Goal: Answer question/provide support: Share knowledge or assist other users

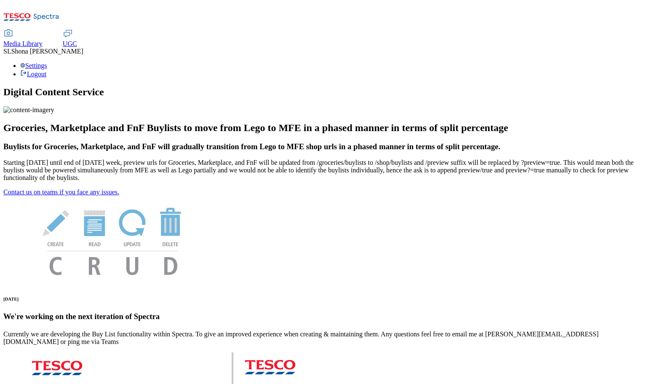
click at [77, 40] on span "UGC" at bounding box center [70, 43] width 14 height 7
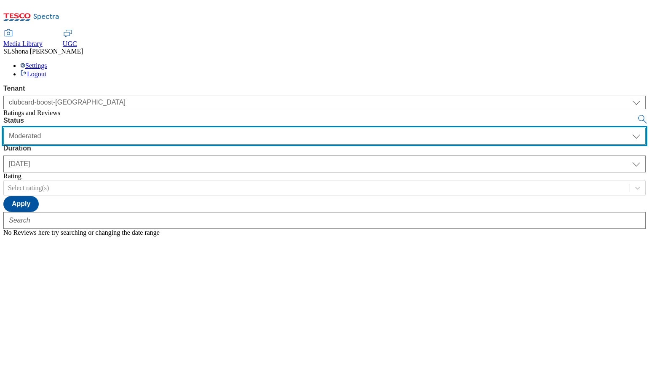
click at [184, 128] on select "Moderated Approved Rejected" at bounding box center [324, 136] width 642 height 17
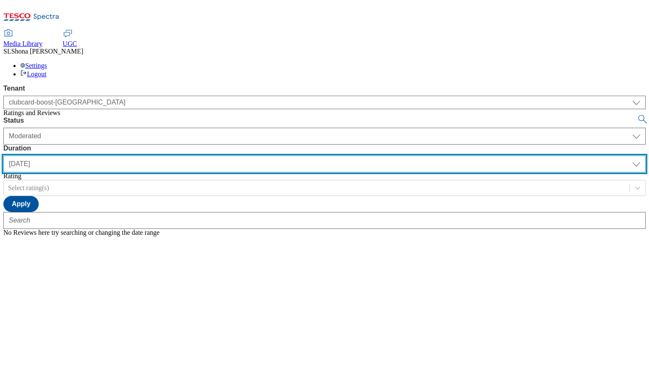
click at [272, 155] on select "yesterday last7days last30days All custom" at bounding box center [324, 163] width 642 height 17
select select "All"
click at [199, 155] on select "yesterday last7days last30days All custom" at bounding box center [324, 163] width 642 height 17
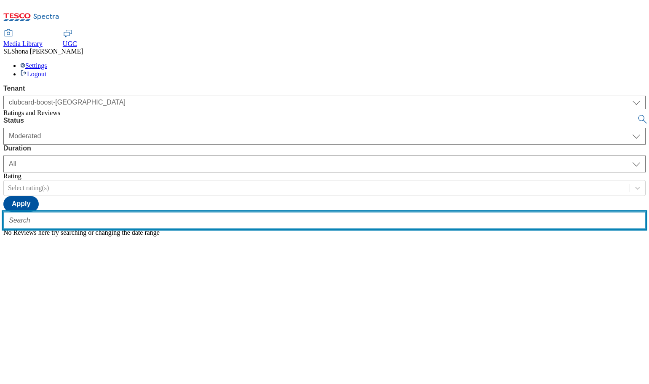
click at [164, 212] on input "text" at bounding box center [324, 220] width 642 height 17
paste input "trn:tesco:ugc:rnr:uuid:e30ae984-221c-4bd7-b376-2213b763f0a2"
type input "trn:tesco:ugc:rnr:uuid:e30ae984-221c-4bd7-b376-2213b763f0a2"
click at [637, 115] on button "submit" at bounding box center [643, 119] width 12 height 8
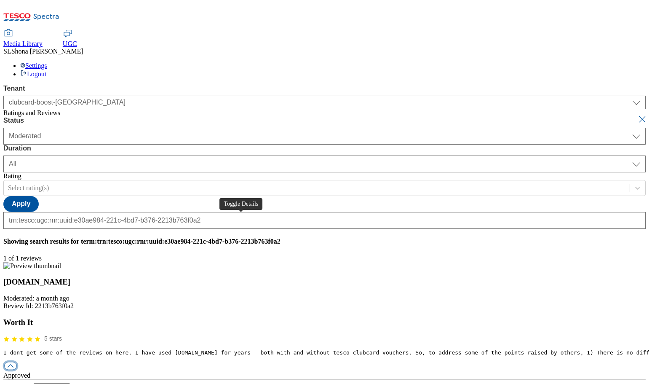
click at [17, 362] on button "button" at bounding box center [10, 366] width 13 height 8
click at [368, 383] on div "reply" at bounding box center [324, 391] width 642 height 8
paste input "Hello, thank you for your 5* feedback. We're very happy you've again had a grea…"
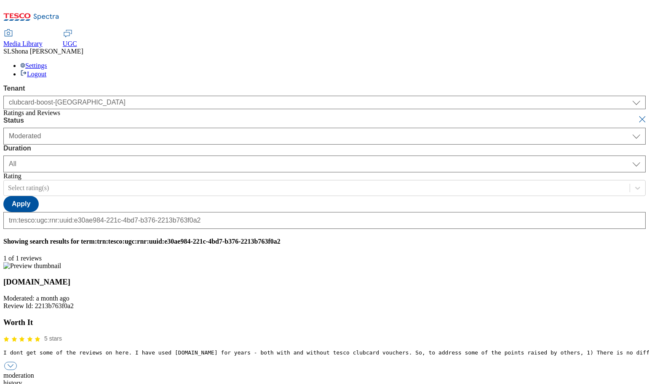
scroll to position [0, 549]
type input "Hello, thank you for your 5* feedback. We're very happy you've again had a grea…"
click at [77, 40] on span "UGC" at bounding box center [70, 43] width 14 height 7
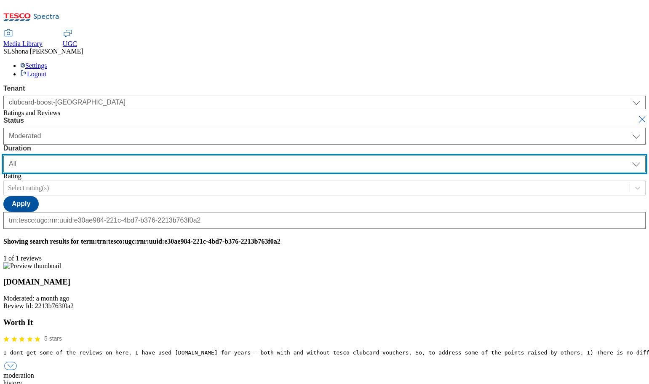
click at [271, 155] on select "yesterday last7days last30days All custom" at bounding box center [324, 163] width 642 height 17
click at [199, 155] on select "yesterday last7days last30days All custom" at bounding box center [324, 163] width 642 height 17
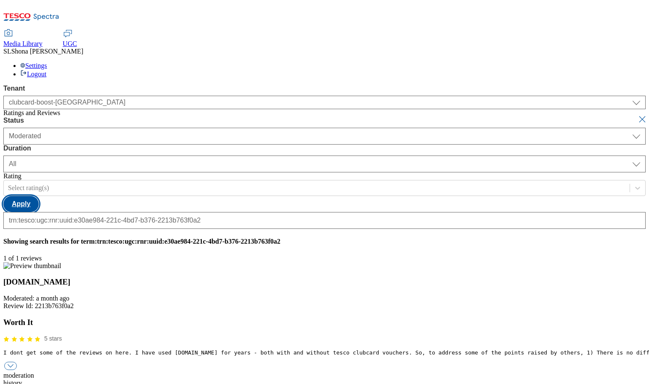
click at [39, 196] on button "Apply" at bounding box center [20, 204] width 35 height 16
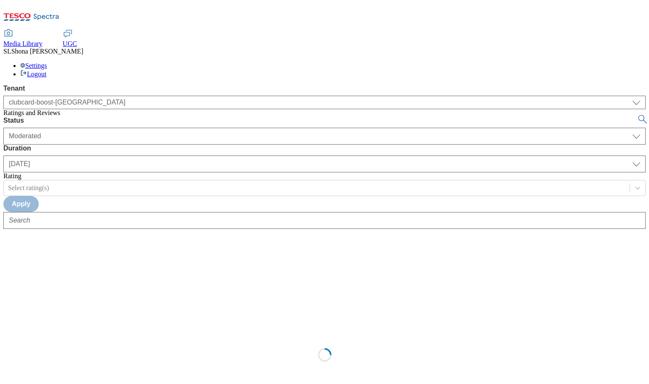
select select "clubcard-boost-uk"
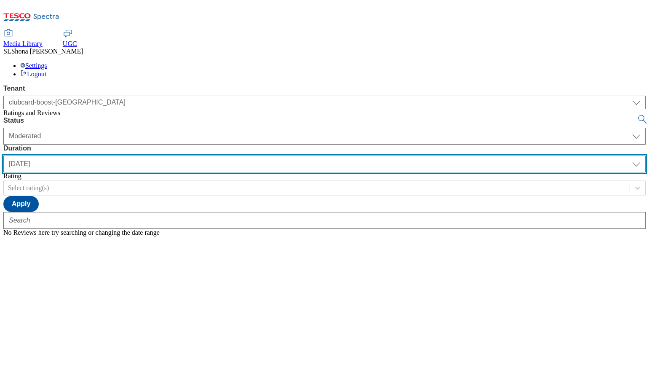
click at [270, 155] on select "yesterday last7days last30days All custom" at bounding box center [324, 163] width 642 height 17
select select "All"
click at [199, 155] on select "yesterday last7days last30days All custom" at bounding box center [324, 163] width 642 height 17
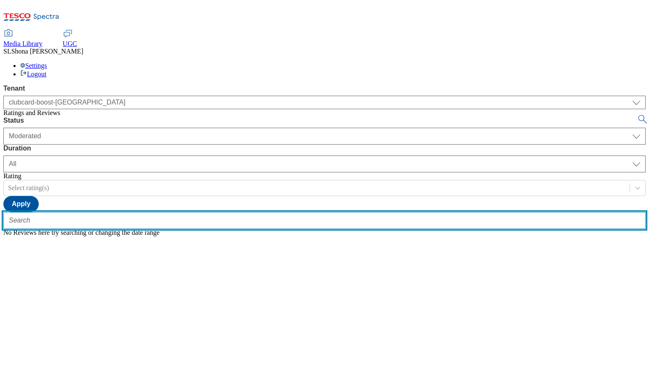
click at [156, 212] on input "text" at bounding box center [324, 220] width 642 height 17
paste input "trn:tesco:ugc:rnr:uuid:30b5b04d-3fed-49a1-87a9-1932b88757ea"
type input "trn:tesco:ugc:rnr:uuid:30b5b04d-3fed-49a1-87a9-1932b88757ea"
click at [637, 115] on button "submit" at bounding box center [643, 119] width 12 height 8
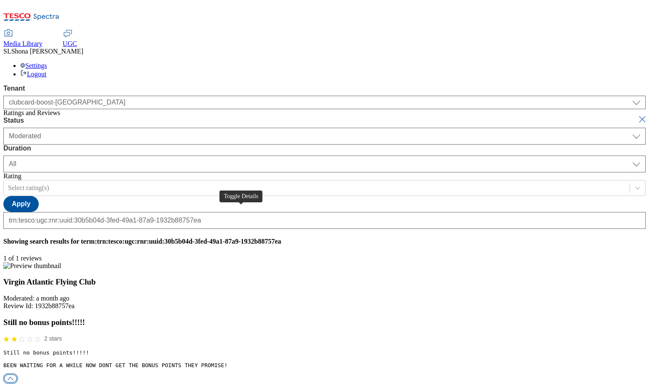
click at [17, 374] on button "button" at bounding box center [10, 378] width 13 height 8
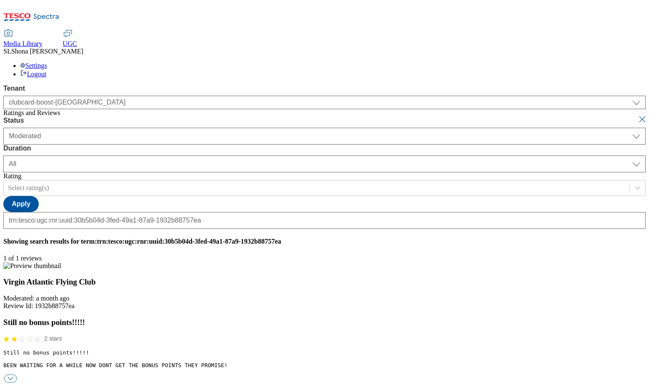
paste input "Hello, thanks for your feedback. Please check the terms and conditions (https:/…"
type input "Hello, thanks for your feedback. Please check the terms and conditions (https:/…"
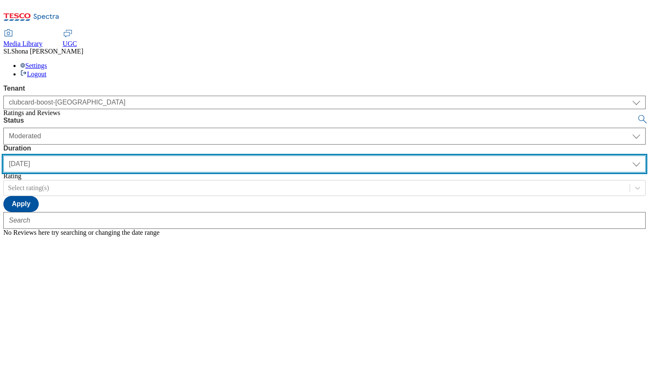
click at [270, 155] on select "yesterday last7days last30days All custom" at bounding box center [324, 163] width 642 height 17
select select "All"
click at [199, 155] on select "yesterday last7days last30days All custom" at bounding box center [324, 163] width 642 height 17
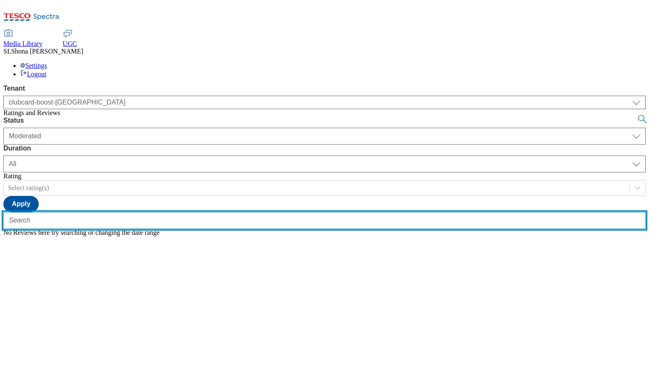
click at [161, 212] on input "text" at bounding box center [324, 220] width 642 height 17
paste input "trn:tesco:ugc:rnr:uuid:0e8d8b33-08be-4c28-9b08-76c60c04e725"
type input "trn:tesco:ugc:rnr:uuid:0e8d8b33-08be-4c28-9b08-76c60c04e725"
click at [637, 115] on button "submit" at bounding box center [643, 119] width 12 height 8
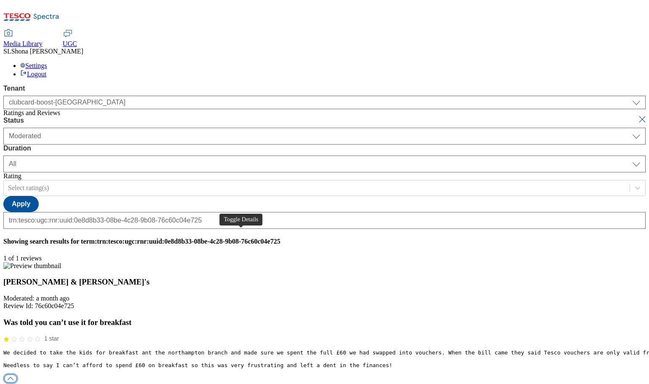
scroll to position [0, 0]
click at [17, 374] on button "button" at bounding box center [10, 378] width 13 height 8
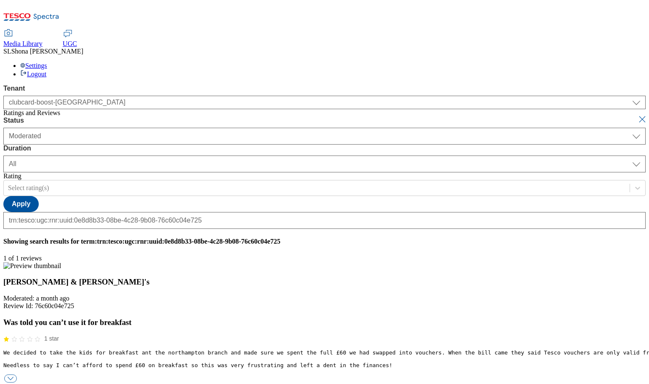
paste input "Hello, thank you for your 5* feedback. We're really happy you found your exchan…"
type input "Hello, thank you for your 5* feedback. We're really happy you found your exchan…"
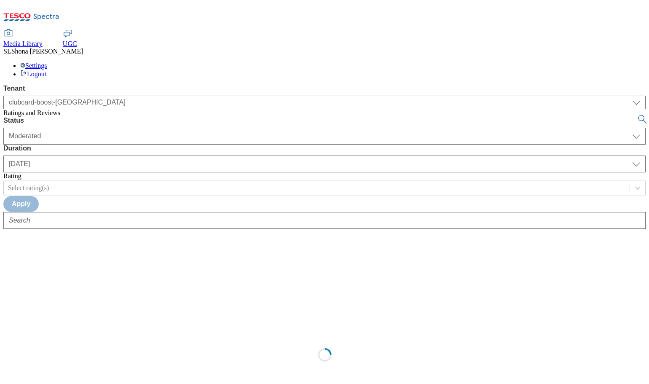
select select "clubcard-boost-[GEOGRAPHIC_DATA]"
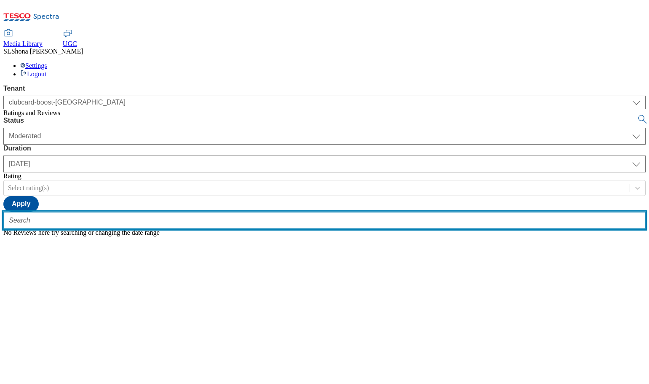
click at [190, 212] on input "text" at bounding box center [324, 220] width 642 height 17
paste input "trn:tesco:ugc:rnr:uuid:82a187d0-ee69-4601-b2dd-b3da69009aa6"
type input "trn:tesco:ugc:rnr:uuid:82a187d0-ee69-4601-b2dd-b3da69009aa6"
click at [637, 115] on button "submit" at bounding box center [643, 119] width 12 height 8
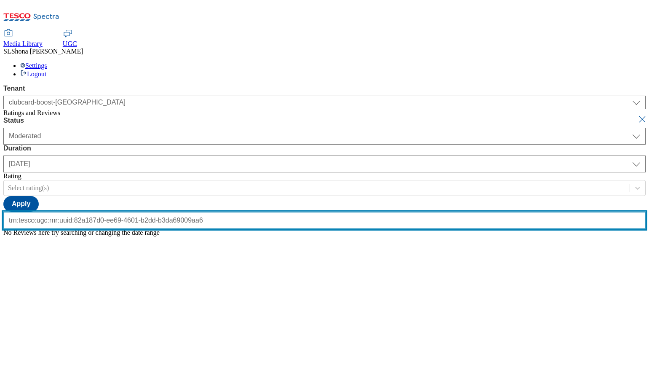
select select "All"
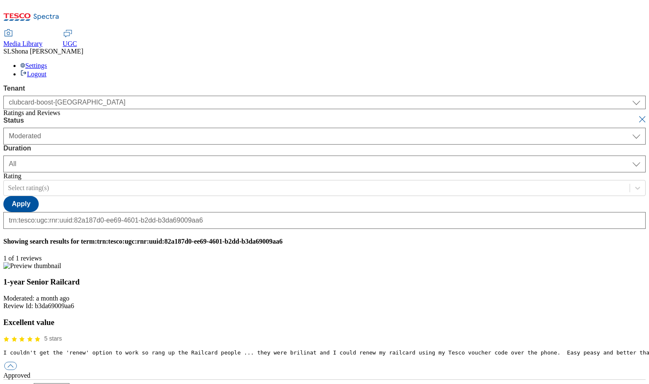
scroll to position [0, 0]
click at [17, 362] on button "button" at bounding box center [10, 366] width 13 height 8
click at [326, 379] on div "history" at bounding box center [324, 383] width 642 height 8
click at [371, 383] on div "reply" at bounding box center [324, 391] width 642 height 8
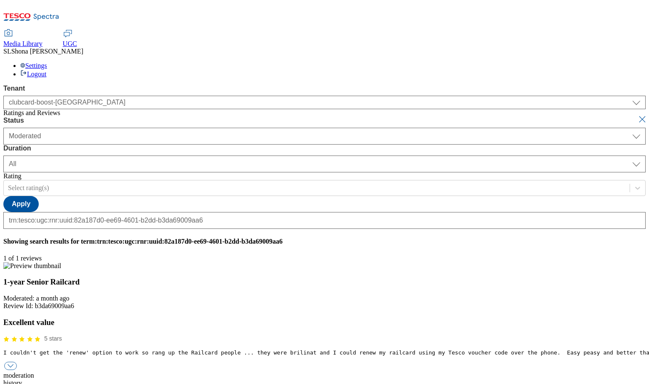
paste input "Hello, thank you for your 5* feedback. We're happy you found your exchange expe…"
type input "Hello, thank you for your 5* feedback. We're happy you found your exchange expe…"
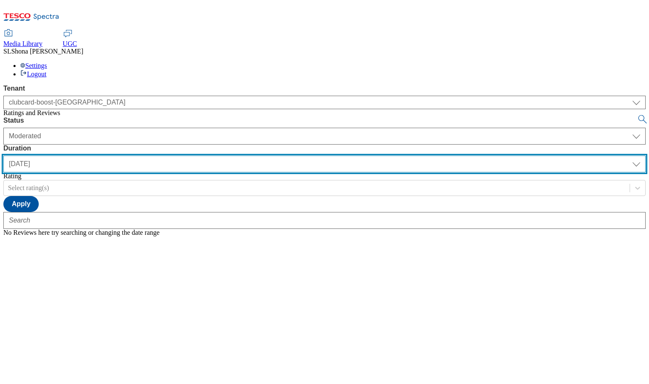
click at [274, 155] on select "[DATE] last7days last30days All custom" at bounding box center [324, 163] width 642 height 17
select select "All"
click at [199, 155] on select "[DATE] last7days last30days All custom" at bounding box center [324, 163] width 642 height 17
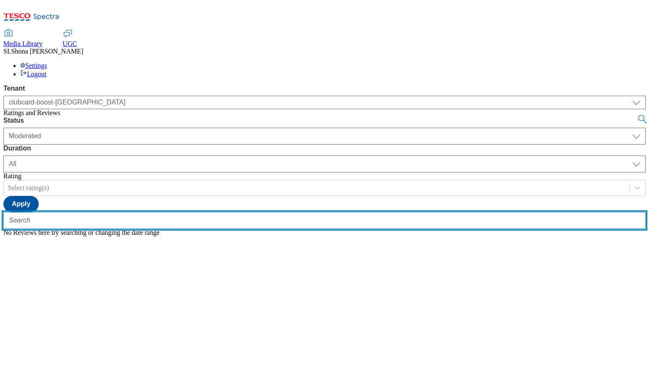
click at [159, 212] on input "text" at bounding box center [324, 220] width 642 height 17
paste input "trn:tesco:ugc:rnr:uuid:7db671b9-42ee-4132-9166-d564c7565795"
type input "trn:tesco:ugc:rnr:uuid:7db671b9-42ee-4132-9166-d564c7565795"
click at [637, 115] on button "submit" at bounding box center [643, 119] width 12 height 8
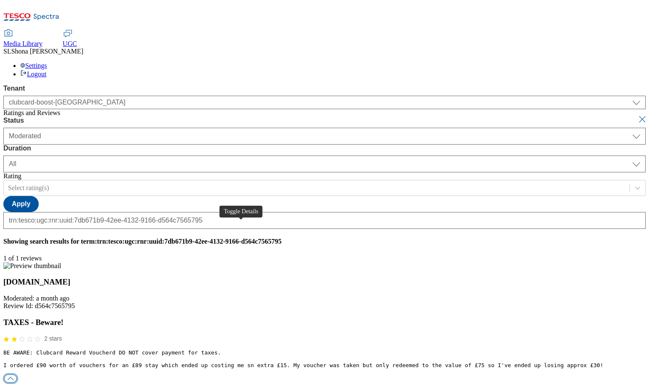
scroll to position [0, 0]
click at [17, 374] on button "button" at bounding box center [10, 378] width 13 height 8
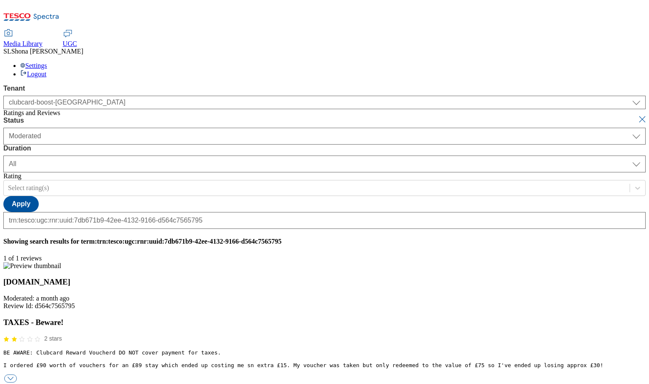
paste input "Hello, thanks for your feedback. We're sorry you exchanged too much Clubcard vo…"
type input "Hello, thanks for your feedback. We're sorry you exchanged too much Clubcard vo…"
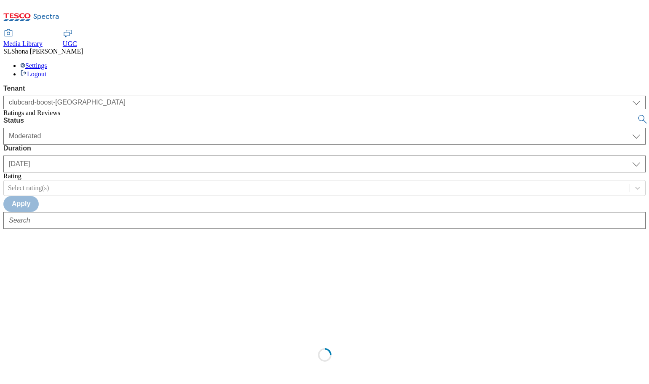
select select "clubcard-boost-[GEOGRAPHIC_DATA]"
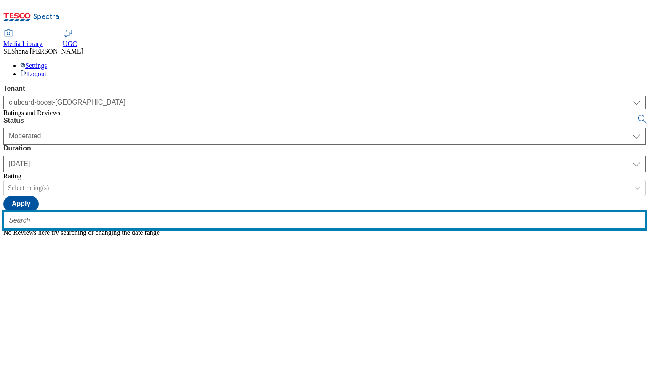
click at [206, 212] on input "text" at bounding box center [324, 220] width 642 height 17
paste input "trn:tesco:ugc:rnr:uuid:c155a28d-a21c-4efb-96f4-adaba81fa51d"
type input "trn:tesco:ugc:rnr:uuid:c155a28d-a21c-4efb-96f4-adaba81fa51d"
click at [637, 115] on button "submit" at bounding box center [643, 119] width 12 height 8
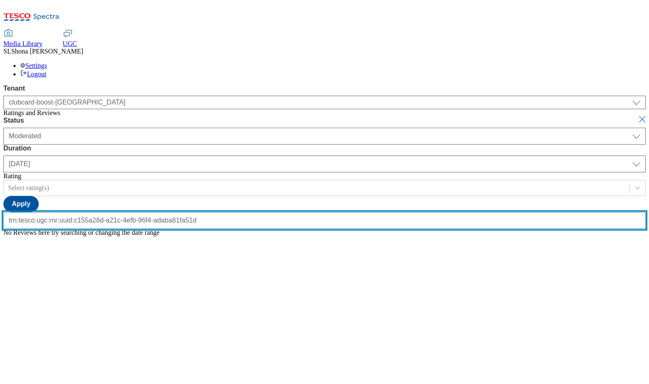
select select "All"
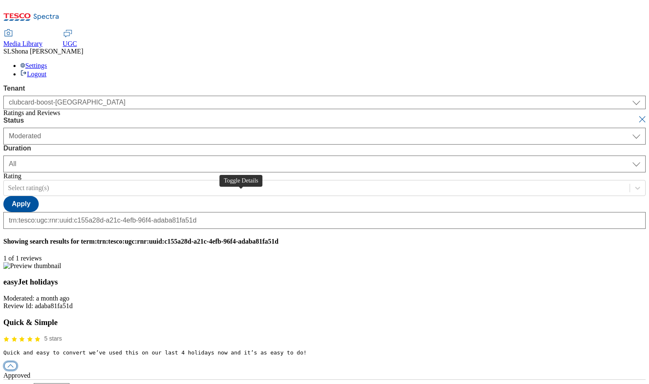
click at [17, 362] on button "button" at bounding box center [10, 366] width 13 height 8
click at [329, 379] on div "history" at bounding box center [324, 383] width 642 height 8
click at [369, 383] on div "reply" at bounding box center [324, 391] width 642 height 8
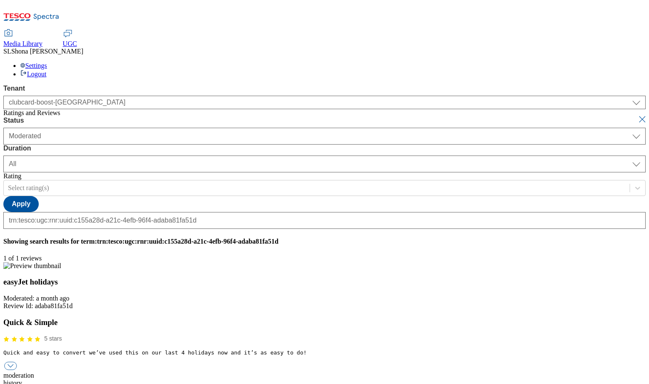
paste input "Hello, thanks for your 5* feedback. We're really happy you've enjoyed your exch…"
type input "Hello, thanks for your 5* feedback. We're really happy you've enjoyed your exch…"
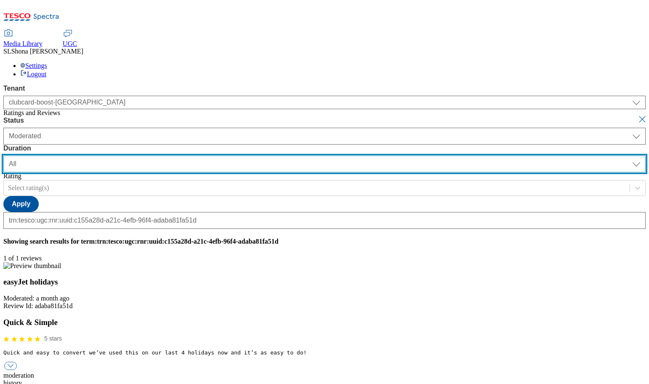
click at [269, 155] on select "[DATE] last7days last30days All custom" at bounding box center [324, 163] width 642 height 17
click at [199, 155] on select "[DATE] last7days last30days All custom" at bounding box center [324, 163] width 642 height 17
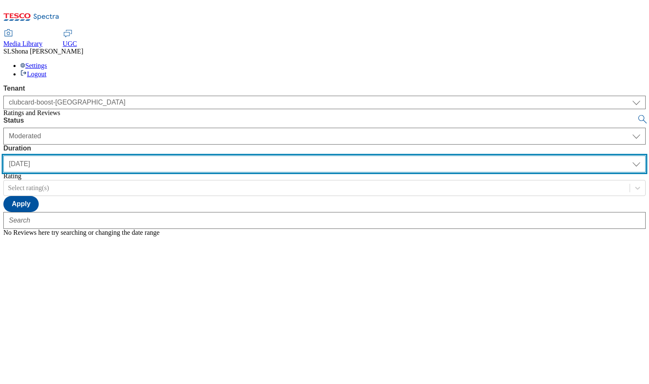
click at [268, 155] on select "[DATE] last7days last30days All custom" at bounding box center [324, 163] width 642 height 17
select select "All"
click at [199, 155] on select "[DATE] last7days last30days All custom" at bounding box center [324, 163] width 642 height 17
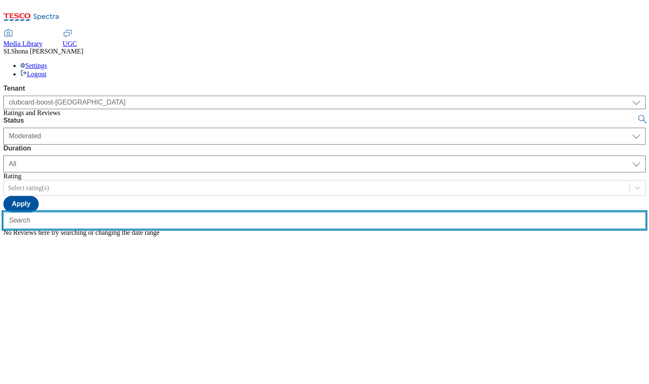
click at [167, 212] on input "text" at bounding box center [324, 220] width 642 height 17
paste input "trn:tesco:ugc:rnr:uuid:379f68d6-38de-4aaf-bfef-e7818d9da7f0"
type input "trn:tesco:ugc:rnr:uuid:379f68d6-38de-4aaf-bfef-e7818d9da7f0"
click at [637, 115] on button "submit" at bounding box center [643, 119] width 12 height 8
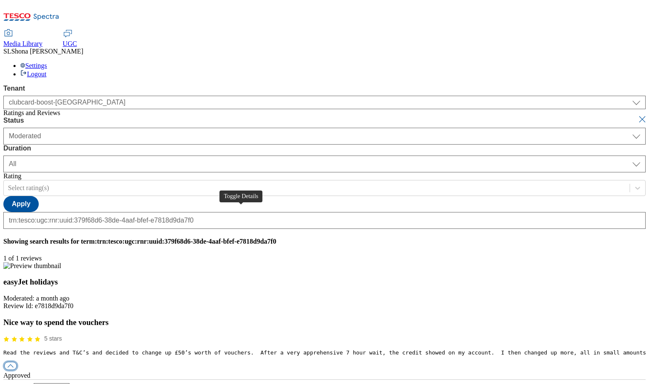
scroll to position [0, 0]
click at [17, 362] on button "button" at bounding box center [10, 366] width 13 height 8
click at [322, 379] on div "history" at bounding box center [324, 383] width 642 height 8
click at [369, 383] on div "reply" at bounding box center [324, 391] width 642 height 8
drag, startPoint x: 276, startPoint y: 240, endPoint x: 274, endPoint y: 251, distance: 10.7
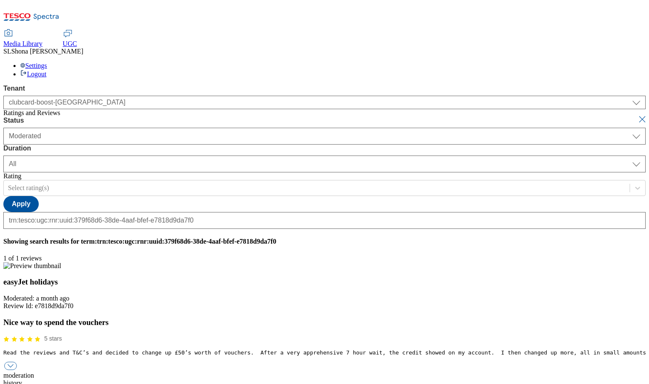
paste input "Hello, thank you for your review. We're delighted you've had a 5* exchange expe…"
type input "Hello, thank you for your review. We're delighted you've had a 5* exchange expe…"
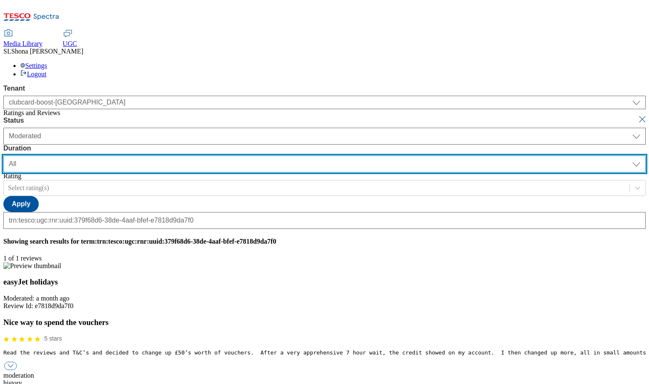
click at [269, 155] on select "[DATE] last7days last30days All custom" at bounding box center [324, 163] width 642 height 17
click at [199, 155] on select "[DATE] last7days last30days All custom" at bounding box center [324, 163] width 642 height 17
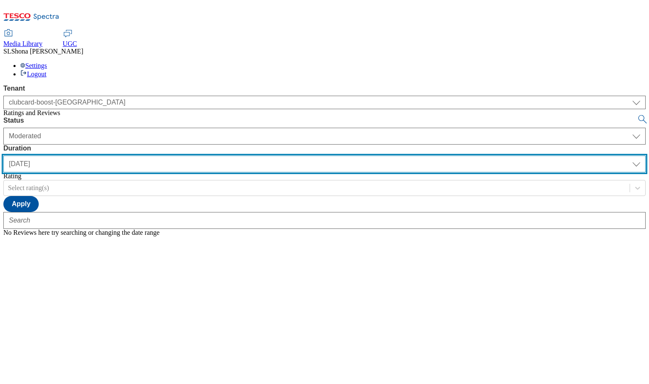
click at [275, 155] on select "[DATE] last7days last30days All custom" at bounding box center [324, 163] width 642 height 17
select select "All"
click at [199, 155] on select "[DATE] last7days last30days All custom" at bounding box center [324, 163] width 642 height 17
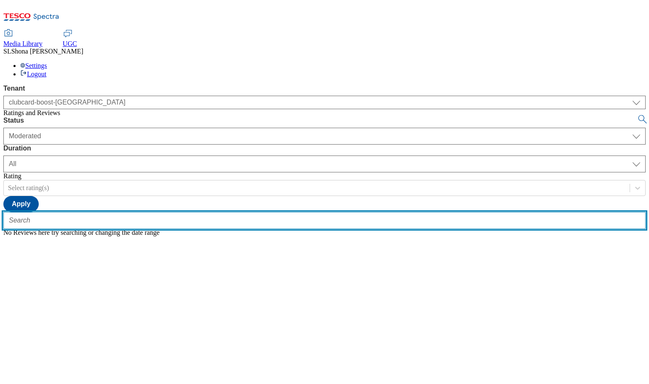
click at [194, 212] on input "text" at bounding box center [324, 220] width 642 height 17
paste input "trn:tesco:ugc:rnr:uuid:50637fc4-9725-4839-8570-9ddc2c394c6d"
type input "trn:tesco:ugc:rnr:uuid:50637fc4-9725-4839-8570-9ddc2c394c6d"
click at [637, 115] on button "submit" at bounding box center [643, 119] width 12 height 8
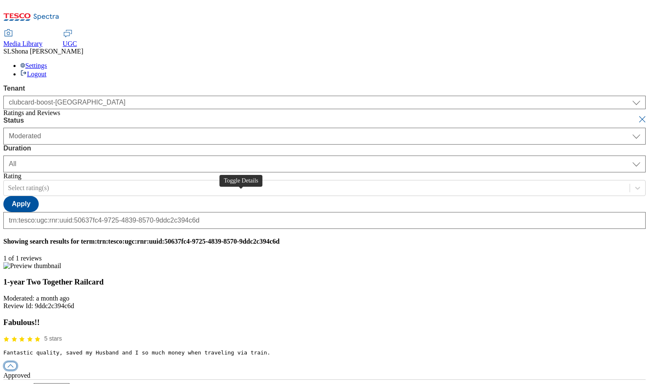
scroll to position [0, 0]
click at [17, 362] on button "button" at bounding box center [10, 366] width 13 height 8
drag, startPoint x: 328, startPoint y: 193, endPoint x: 338, endPoint y: 194, distance: 10.1
click at [329, 379] on div "history" at bounding box center [324, 383] width 642 height 8
click at [371, 383] on div "reply" at bounding box center [324, 391] width 642 height 8
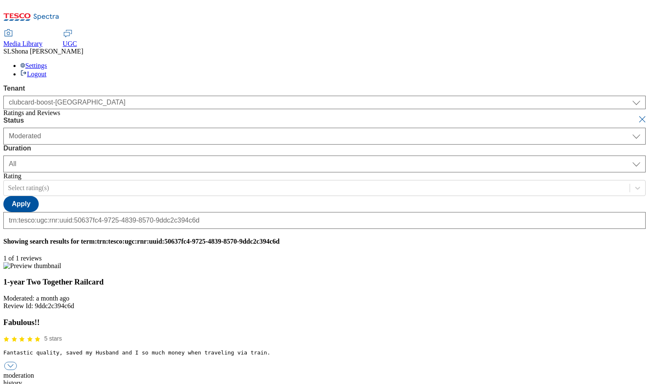
paste input "Hello, thanks for your 5* feedback. We're really pleased your found your exchan…"
type input "Hello, thanks for your 5* feedback. We're really pleased your found your exchan…"
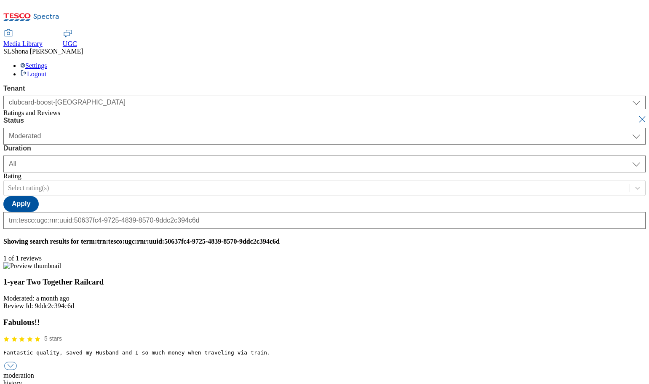
scroll to position [0, 0]
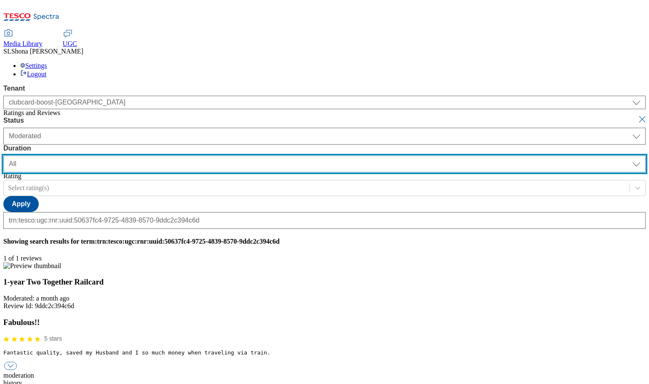
click at [267, 155] on select "[DATE] last7days last30days All custom" at bounding box center [324, 163] width 642 height 17
click at [199, 155] on select "[DATE] last7days last30days All custom" at bounding box center [324, 163] width 642 height 17
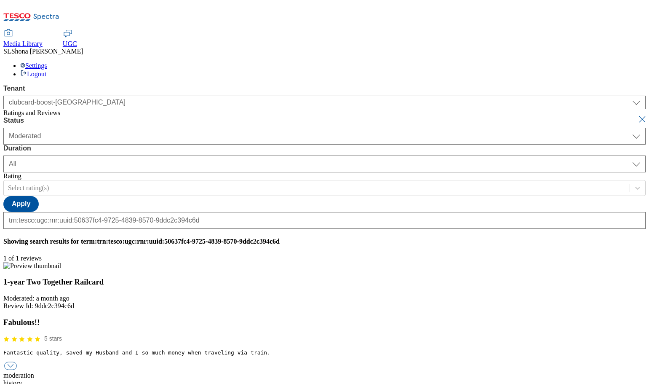
click at [637, 115] on button "submit" at bounding box center [643, 119] width 12 height 8
select select "[DATE]"
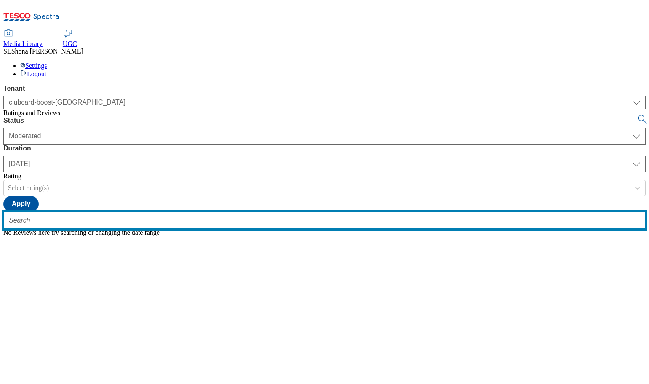
click at [185, 212] on input "text" at bounding box center [324, 220] width 642 height 17
paste input "trn:tesco:ugc:rnr:uuid:94c74de8-8014-45dd-a78d-ef05363873b8"
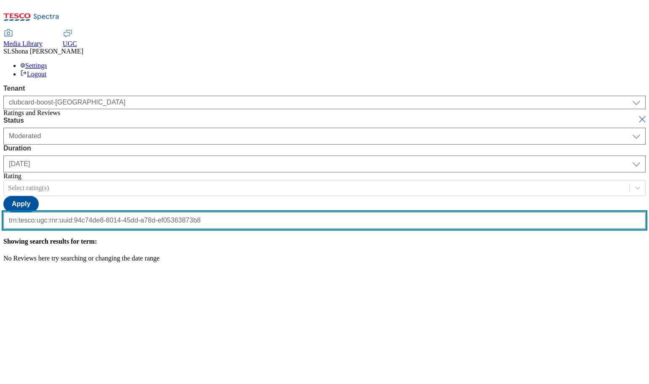
type input "trn:tesco:ugc:rnr:uuid:94c74de8-8014-45dd-a78d-ef05363873b8"
click at [637, 115] on button "submit" at bounding box center [643, 119] width 12 height 8
select select "All"
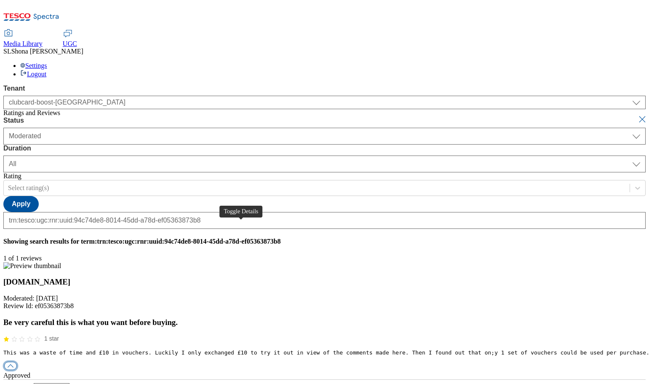
scroll to position [0, 0]
click at [17, 362] on button "button" at bounding box center [10, 366] width 13 height 8
click at [371, 383] on div "reply" at bounding box center [324, 391] width 642 height 8
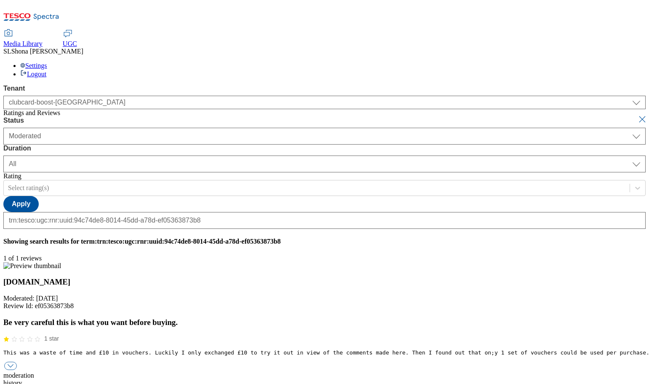
paste input "Hello, thanks for your feedback. We're sorry you were unclear of the T&Cs for o…"
type input "Hello, thanks for your feedback. We're sorry you were unclear of the T&Cs for o…"
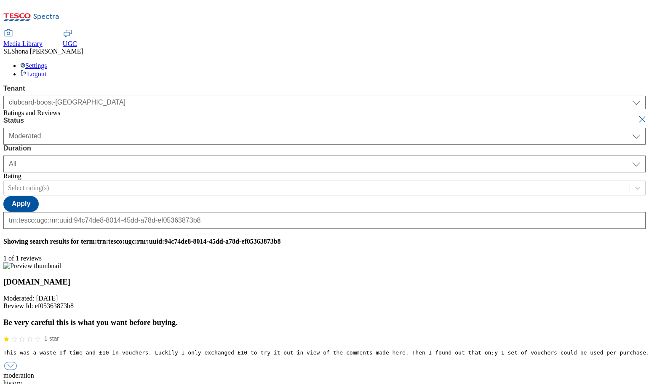
scroll to position [0, 0]
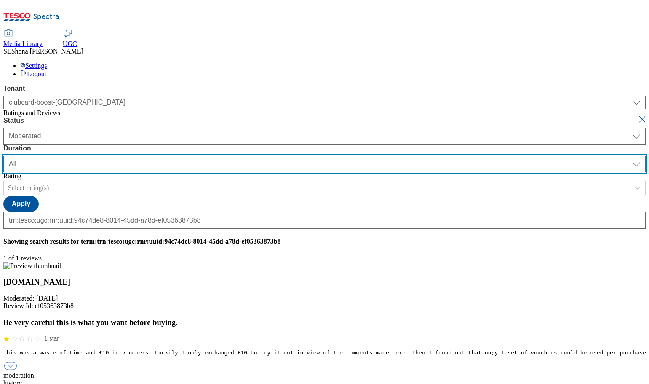
click at [270, 155] on select "[DATE] last7days last30days All custom" at bounding box center [324, 163] width 642 height 17
click at [199, 155] on select "[DATE] last7days last30days All custom" at bounding box center [324, 163] width 642 height 17
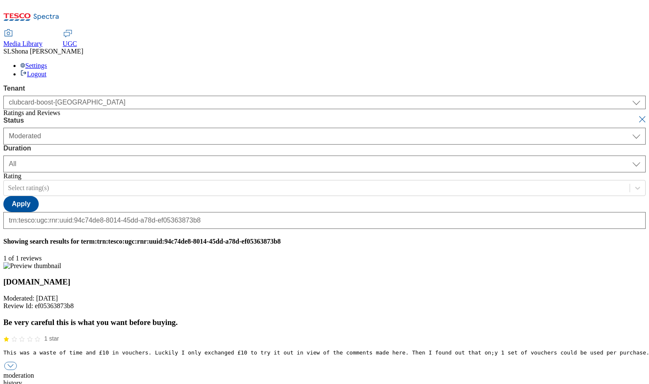
click at [637, 115] on button "submit" at bounding box center [643, 119] width 12 height 8
select select "[DATE]"
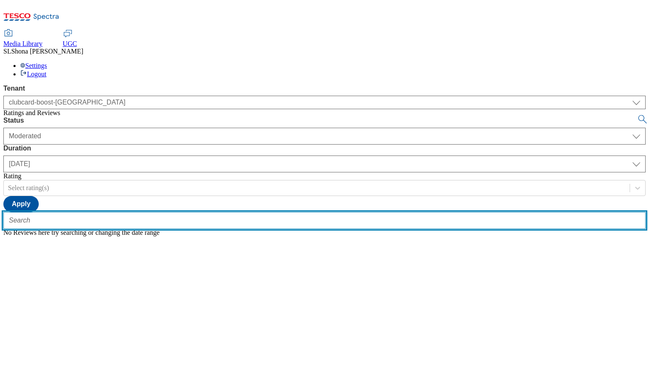
click at [183, 212] on input "text" at bounding box center [324, 220] width 642 height 17
paste input "trn:tesco:uid:uuid:596b14cd-4e6c-4c76-b1dd-e04537adb958"
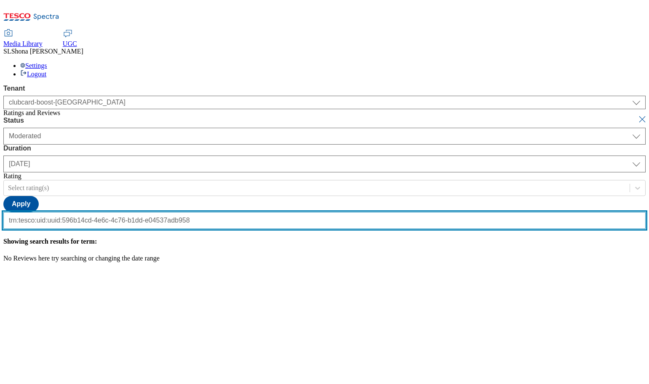
scroll to position [0, 75]
type input "trn:tesco:uid:uuid:596b14cd-4e6c-4c76-b1dd-e04537adb958"
click at [637, 115] on button "submit" at bounding box center [643, 119] width 12 height 8
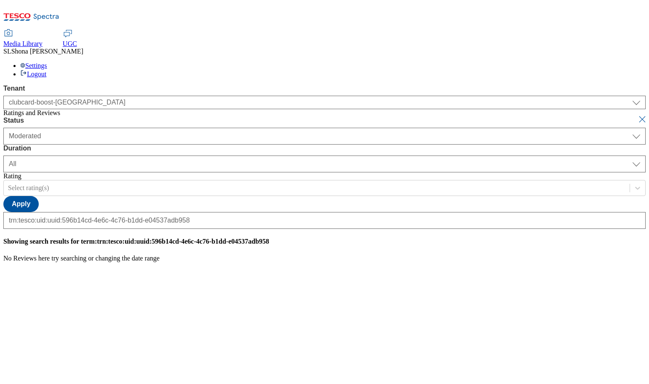
scroll to position [0, 0]
click at [637, 115] on button "submit" at bounding box center [643, 119] width 12 height 8
select select "[DATE]"
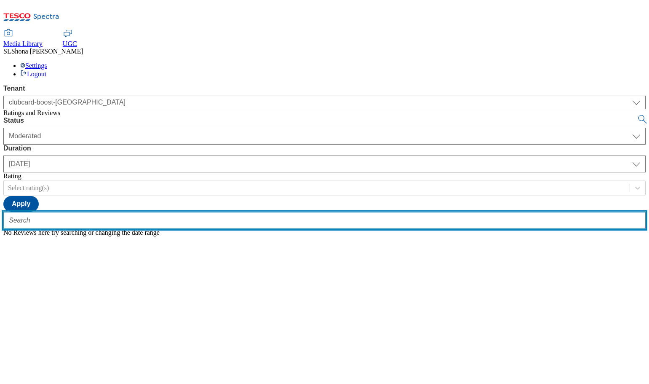
click at [176, 212] on input "text" at bounding box center [324, 220] width 642 height 17
paste input "trn:tesco:ugc:rnr:uuid:9f0d92e9-4f96-4dd0-9d9e-912264433fe2"
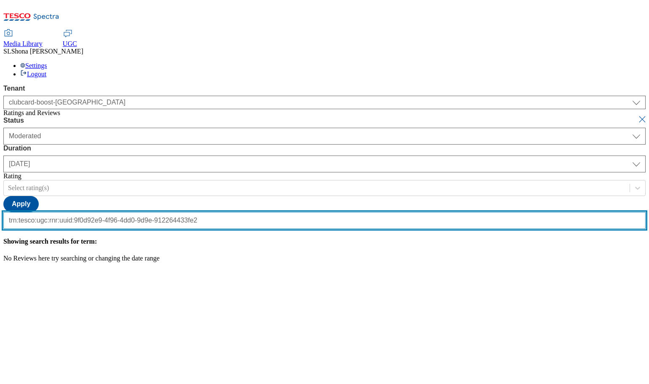
type input "trn:tesco:ugc:rnr:uuid:9f0d92e9-4f96-4dd0-9d9e-912264433fe2"
click at [637, 115] on button "submit" at bounding box center [643, 119] width 12 height 8
select select "All"
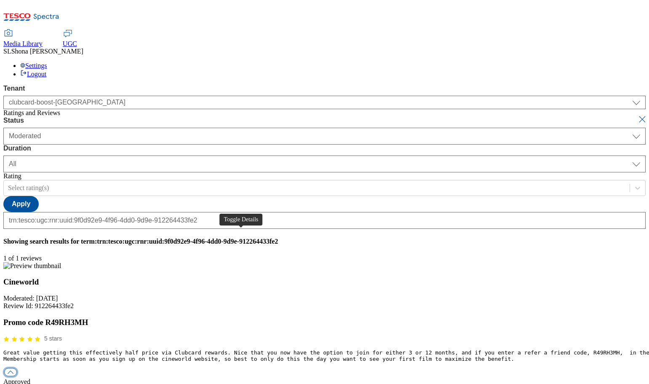
scroll to position [0, 0]
click at [17, 368] on button "button" at bounding box center [10, 372] width 13 height 8
click at [326, 383] on div "history" at bounding box center [324, 389] width 642 height 8
click at [269, 378] on div "moderation" at bounding box center [324, 382] width 642 height 8
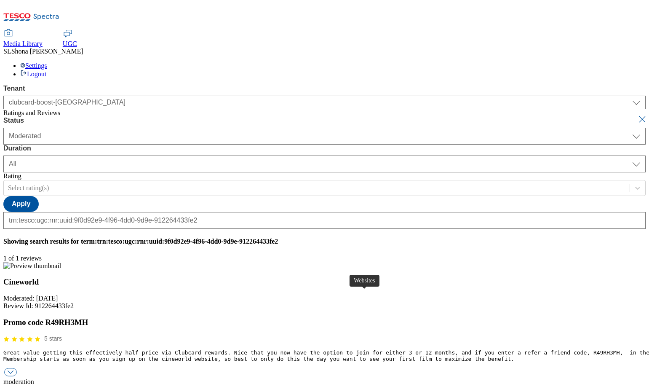
checkbox input "true"
checkbox input "false"
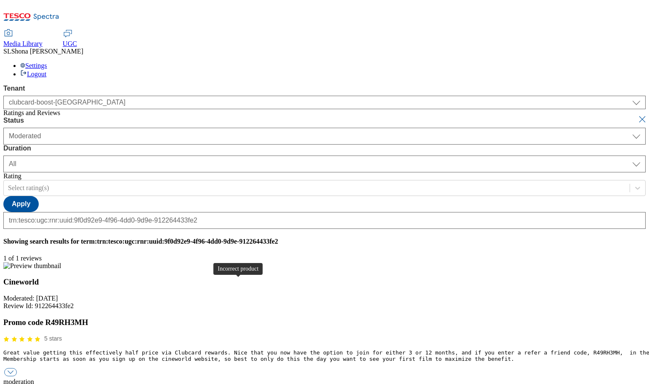
checkbox input "true"
drag, startPoint x: 359, startPoint y: 312, endPoint x: 265, endPoint y: 311, distance: 93.9
type textarea "Token reward token published"
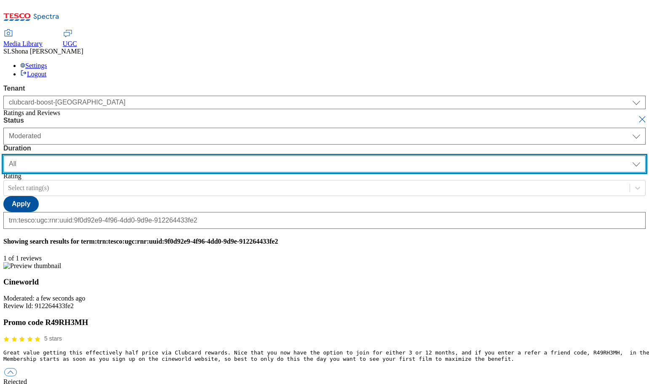
click at [272, 155] on select "[DATE] last7days last30days All custom" at bounding box center [324, 163] width 642 height 17
click at [199, 155] on select "[DATE] last7days last30days All custom" at bounding box center [324, 163] width 642 height 17
click at [269, 155] on select "[DATE] last7days last30days All custom" at bounding box center [324, 163] width 642 height 17
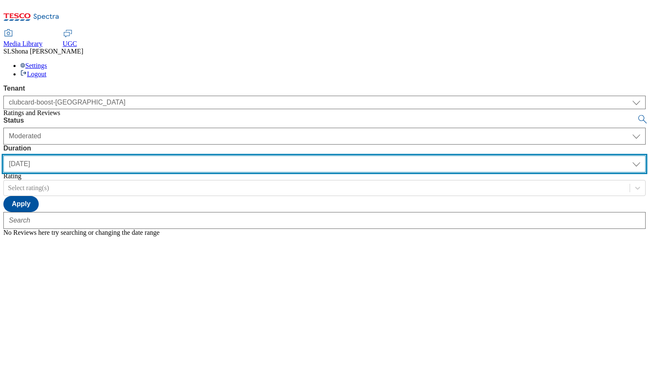
click at [270, 155] on select "[DATE] last7days last30days All custom" at bounding box center [324, 163] width 642 height 17
select select "All"
click at [199, 155] on select "[DATE] last7days last30days All custom" at bounding box center [324, 163] width 642 height 17
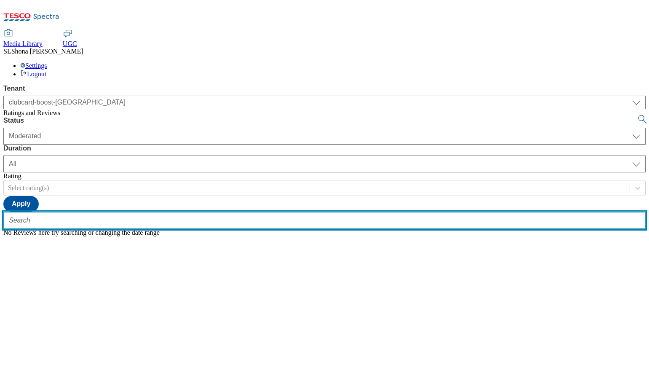
click at [166, 212] on input "text" at bounding box center [324, 220] width 642 height 17
paste input "trn:tesco:ugc:rnr:uuid:2b27334c-6804-458f-9bc7-341e8176458d"
type input "trn:tesco:ugc:rnr:uuid:2b27334c-6804-458f-9bc7-341e8176458d"
click at [637, 115] on button "submit" at bounding box center [643, 119] width 12 height 8
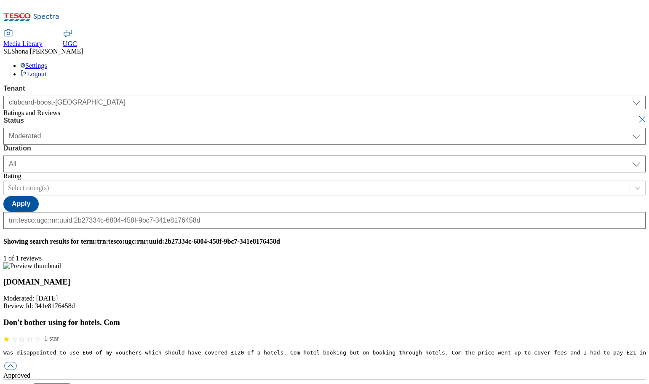
scroll to position [0, 0]
click at [17, 362] on button "button" at bounding box center [10, 366] width 13 height 8
click at [325, 379] on div "history" at bounding box center [324, 383] width 642 height 8
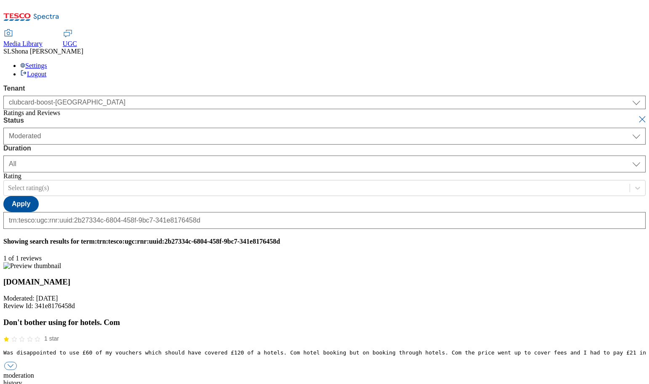
click at [369, 383] on div "reply" at bounding box center [324, 391] width 642 height 8
paste input "Hello, thank you for your feedback. We're sorry you're unappy with your Reward …"
type input "Hello, thank you for your feedback. We're sorry you're unappy with your Reward …"
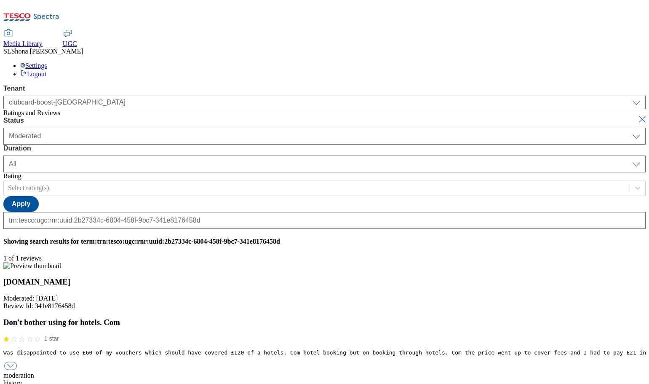
scroll to position [0, 0]
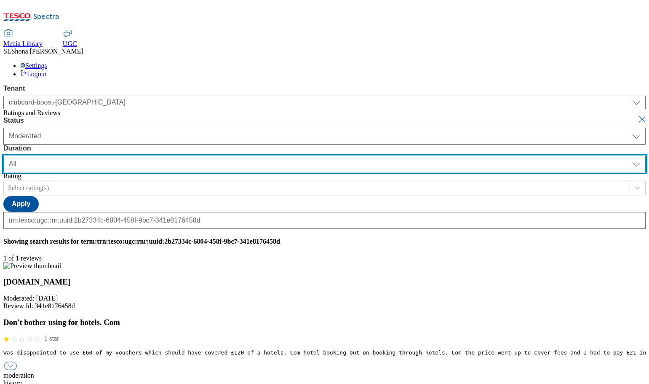
click at [271, 155] on select "[DATE] last7days last30days All custom" at bounding box center [324, 163] width 642 height 17
click at [199, 155] on select "[DATE] last7days last30days All custom" at bounding box center [324, 163] width 642 height 17
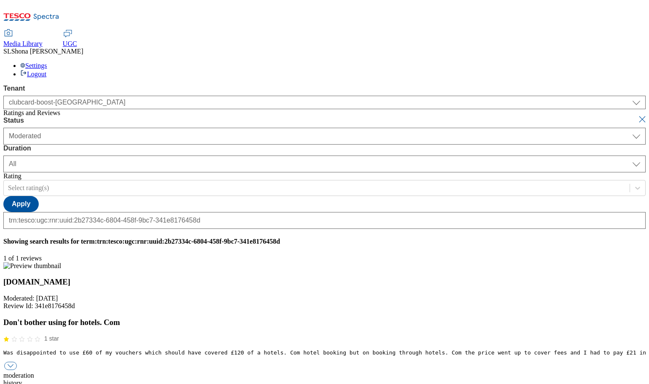
click at [637, 115] on button "submit" at bounding box center [643, 119] width 12 height 8
select select "[DATE]"
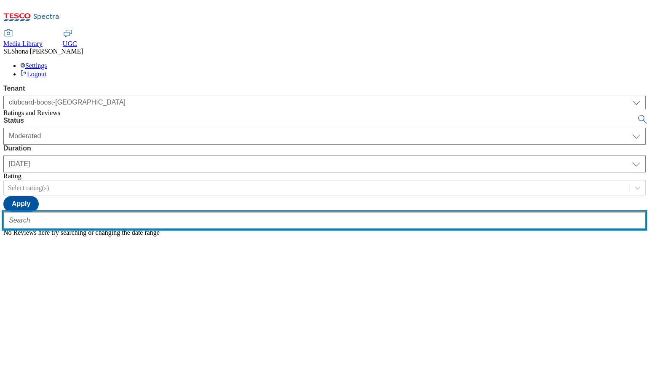
click at [165, 212] on input "text" at bounding box center [324, 220] width 642 height 17
paste input "trn:tesco:ugc:rnr:uuid:1f870dd1-f294-4fbf-8e1a-970d22584c21"
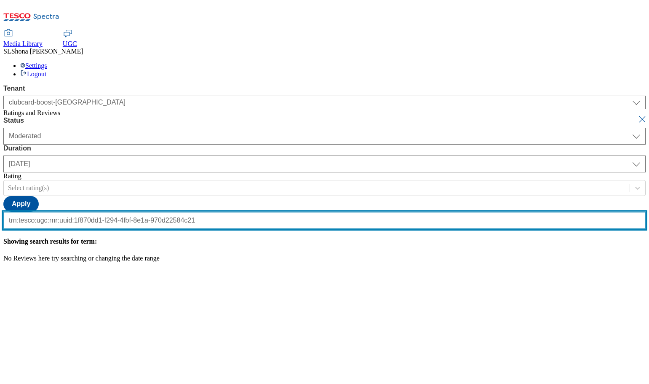
type input "trn:tesco:ugc:rnr:uuid:1f870dd1-f294-4fbf-8e1a-970d22584c21"
click at [637, 115] on button "submit" at bounding box center [643, 119] width 12 height 8
select select "All"
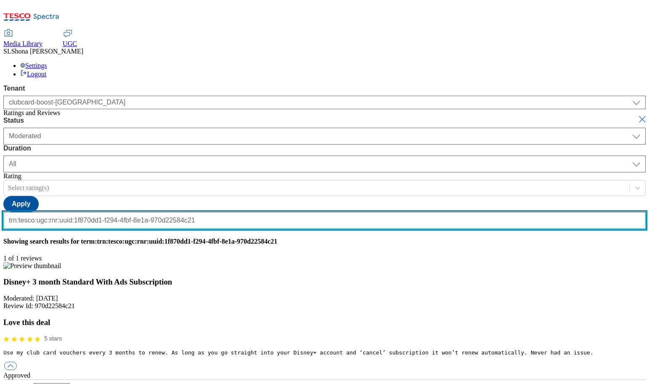
scroll to position [0, 0]
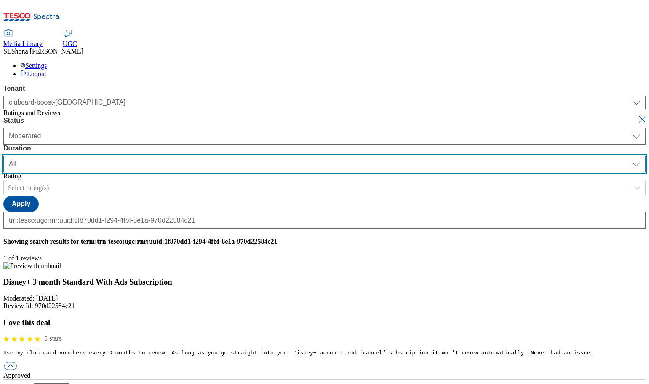
click at [270, 155] on select "[DATE] last7days last30days All custom" at bounding box center [324, 163] width 642 height 17
click at [199, 155] on select "[DATE] last7days last30days All custom" at bounding box center [324, 163] width 642 height 17
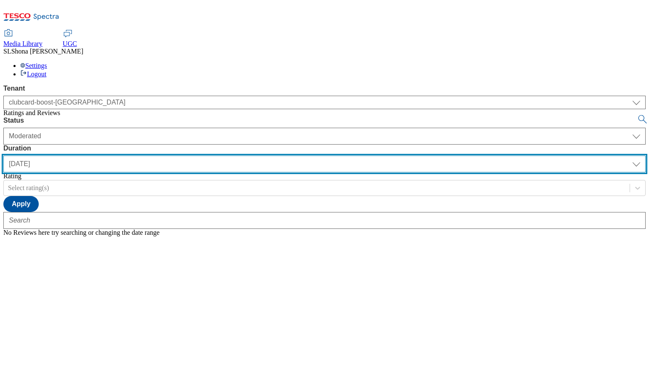
click at [274, 155] on select "[DATE] last7days last30days All custom" at bounding box center [324, 163] width 642 height 17
click at [199, 155] on select "[DATE] last7days last30days All custom" at bounding box center [324, 163] width 642 height 17
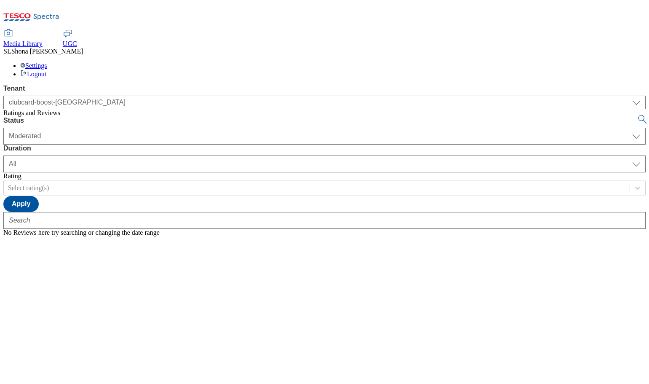
click at [637, 115] on button "submit" at bounding box center [643, 119] width 12 height 8
select select "[DATE]"
click at [637, 115] on button "submit" at bounding box center [643, 119] width 12 height 8
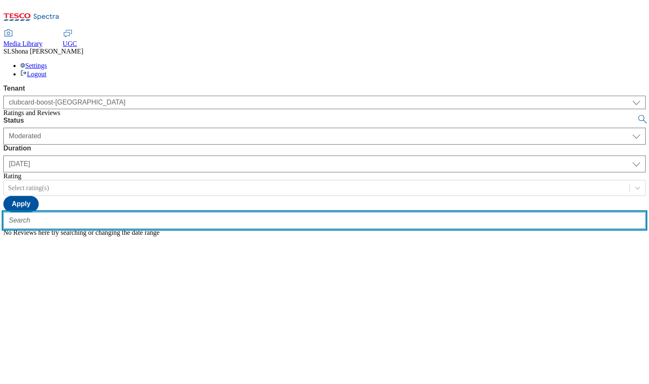
click at [195, 212] on input "text" at bounding box center [324, 220] width 642 height 17
paste input "trn:tesco:ugc:rnr:uuid:92764fa8-5047-4dfe-a5b0-4ca40b2d7614"
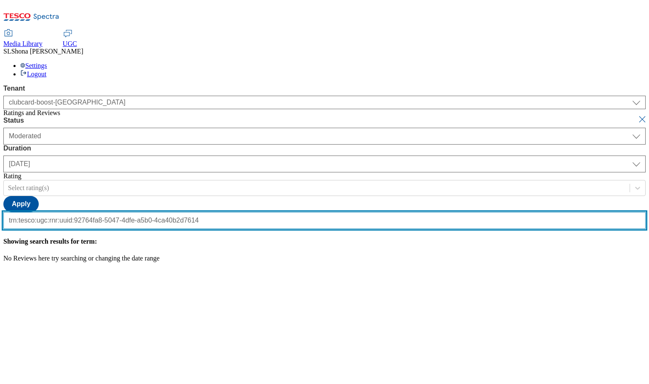
scroll to position [0, 85]
type input "trn:tesco:ugc:rnr:uuid:92764fa8-5047-4dfe-a5b0-4ca40b2d7614"
click at [637, 115] on button "submit" at bounding box center [643, 119] width 12 height 8
select select "All"
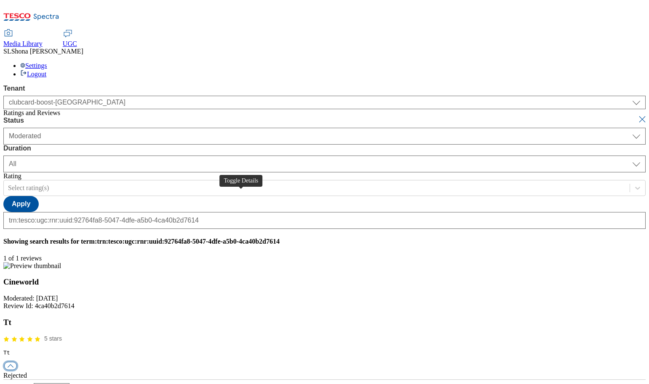
click at [17, 362] on button "button" at bounding box center [10, 366] width 13 height 8
checkbox input "true"
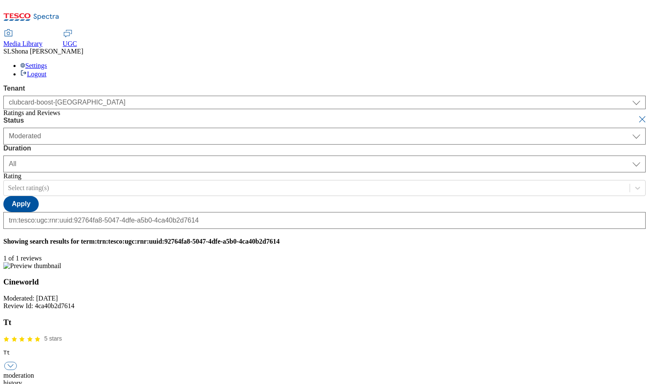
type textarea "Rejected as absence of review"
